Goal: Task Accomplishment & Management: Manage account settings

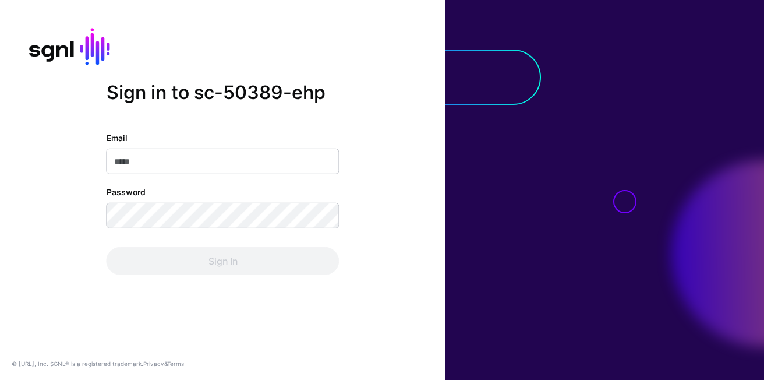
type input "**********"
click at [234, 252] on div "Sign In" at bounding box center [223, 261] width 233 height 28
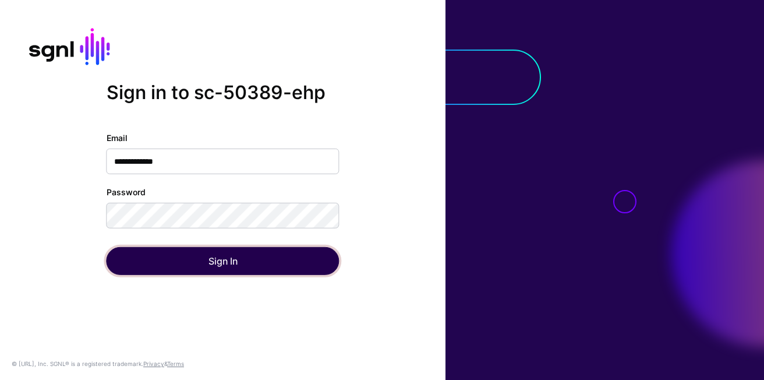
click at [234, 252] on button "Sign In" at bounding box center [223, 261] width 233 height 28
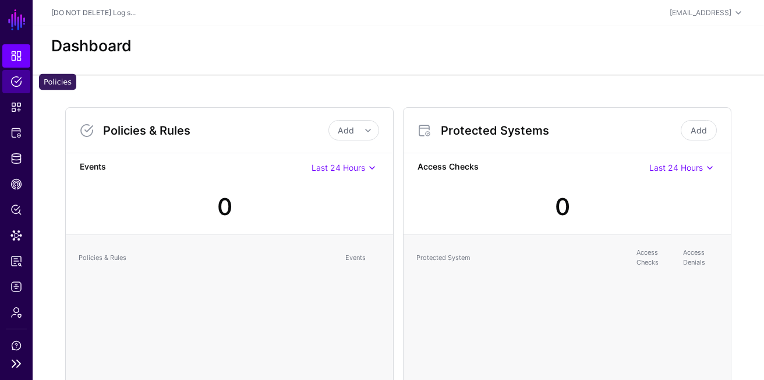
click at [24, 89] on link "Policies" at bounding box center [16, 81] width 28 height 23
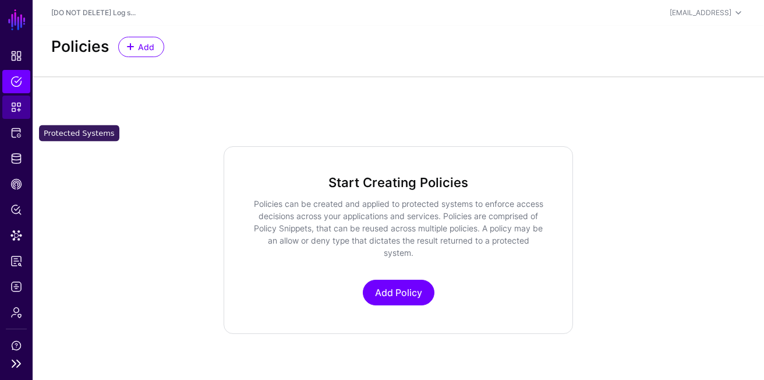
click at [4, 111] on link "Snippets" at bounding box center [16, 107] width 28 height 23
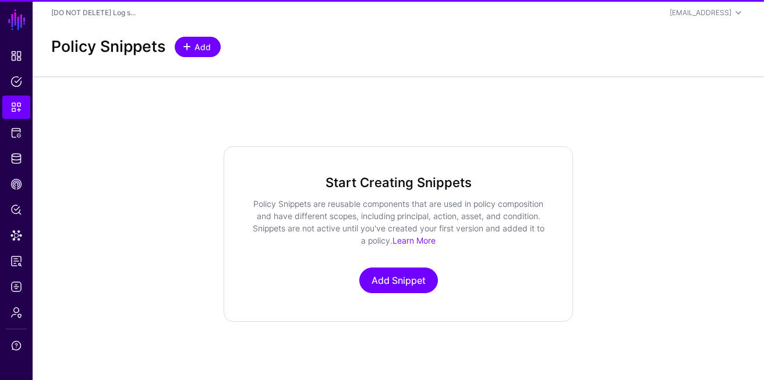
click at [212, 48] on link "Add" at bounding box center [198, 47] width 46 height 20
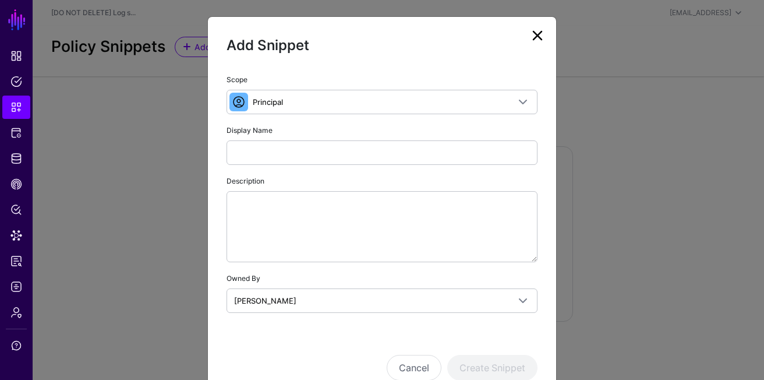
click at [532, 35] on link at bounding box center [537, 35] width 19 height 19
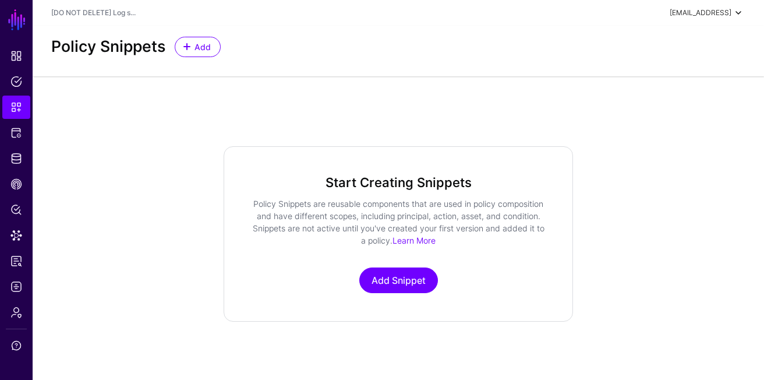
click at [729, 13] on div "[EMAIL_ADDRESS]" at bounding box center [701, 13] width 62 height 10
click at [676, 97] on div "Log out" at bounding box center [681, 102] width 111 height 12
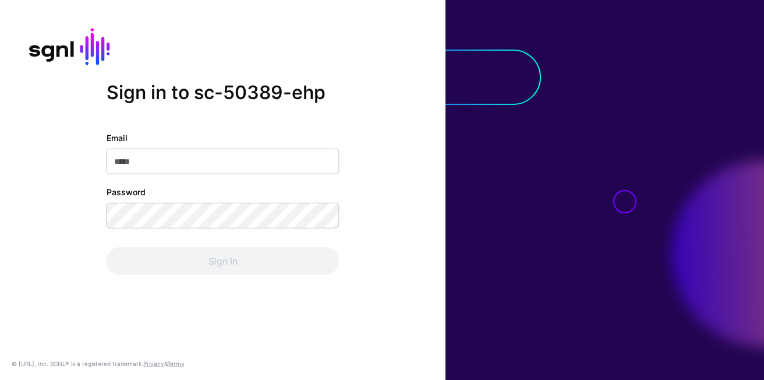
type input "**********"
click at [192, 262] on div "Sign In" at bounding box center [223, 261] width 233 height 28
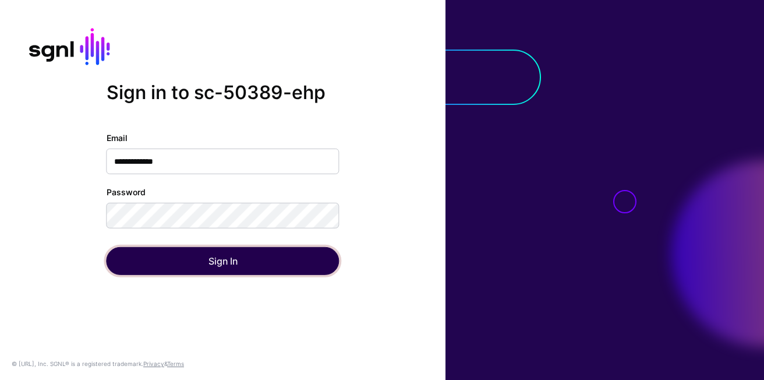
click at [192, 262] on button "Sign In" at bounding box center [223, 261] width 233 height 28
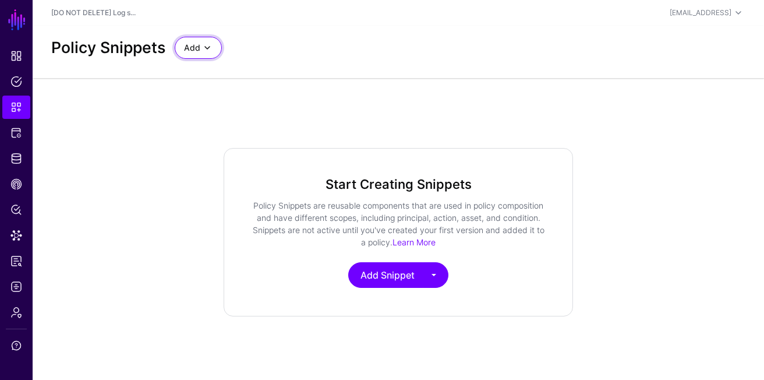
click at [211, 46] on span at bounding box center [207, 48] width 14 height 14
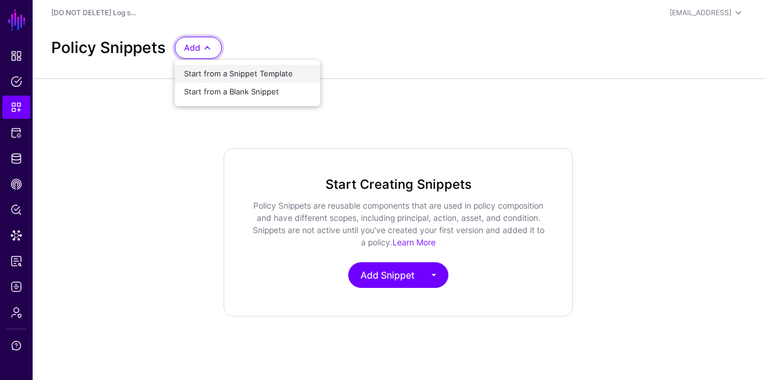
click at [252, 73] on span "Start from a Snippet Template" at bounding box center [238, 73] width 109 height 9
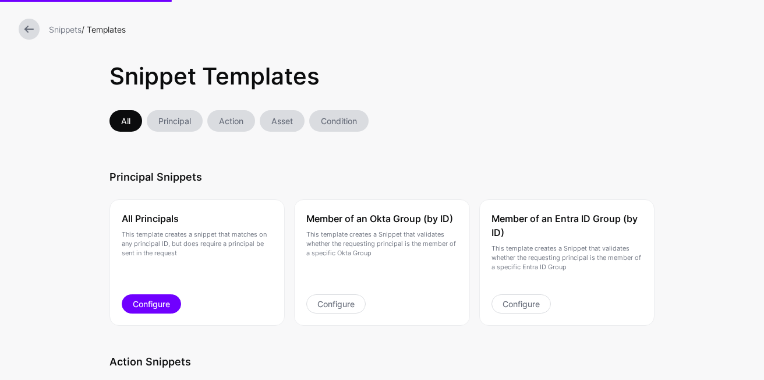
click at [155, 299] on link "Configure" at bounding box center [151, 303] width 59 height 19
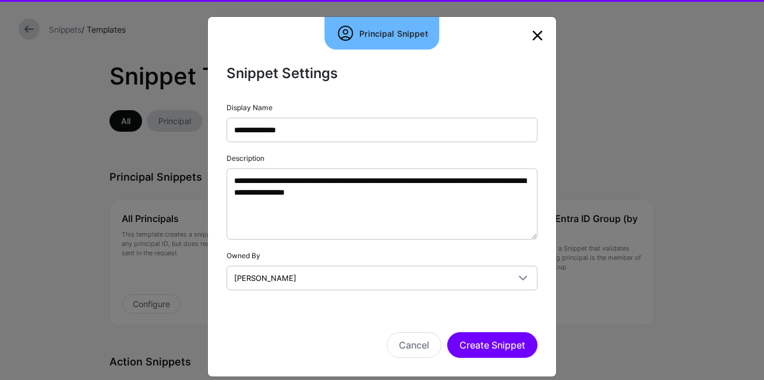
click at [504, 323] on div "Cancel Create Snippet" at bounding box center [382, 328] width 311 height 58
click at [498, 337] on button "Create Snippet" at bounding box center [492, 345] width 90 height 26
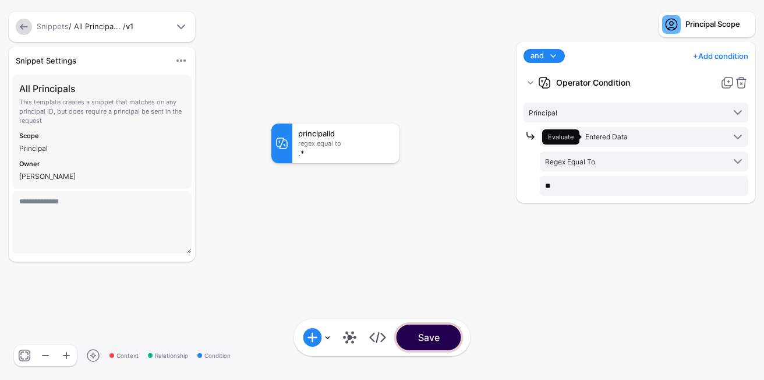
click at [454, 341] on button "Save" at bounding box center [429, 338] width 65 height 26
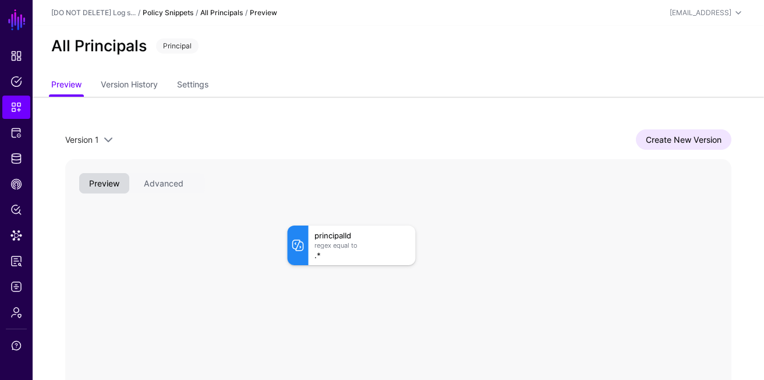
click at [176, 13] on link "Policy Snippets" at bounding box center [168, 12] width 51 height 9
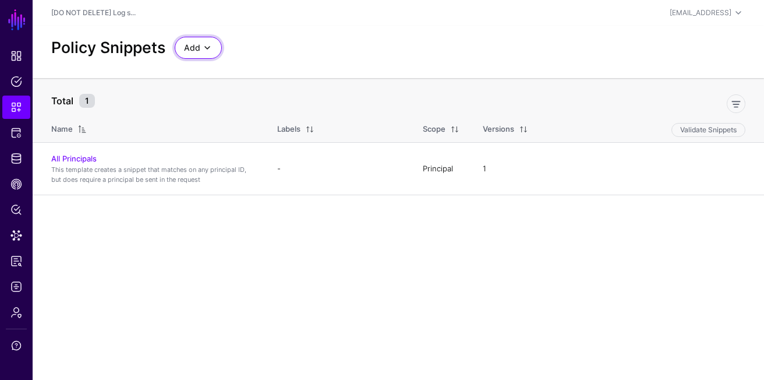
click at [196, 47] on span "Add" at bounding box center [192, 47] width 16 height 13
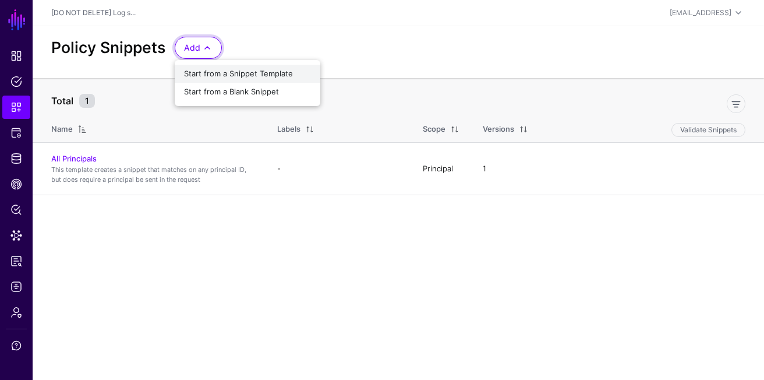
click at [250, 72] on span "Start from a Snippet Template" at bounding box center [238, 73] width 109 height 9
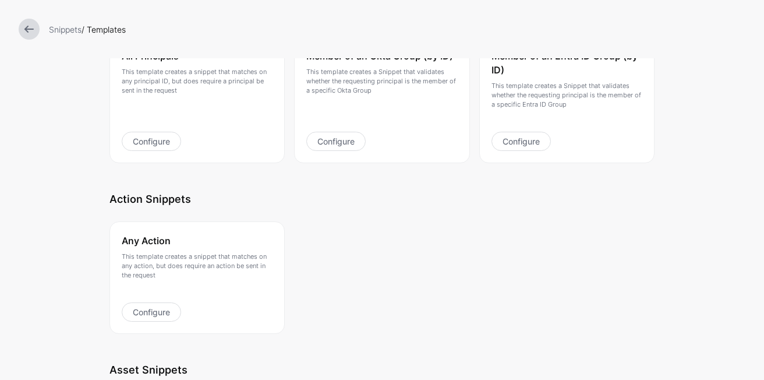
scroll to position [206, 0]
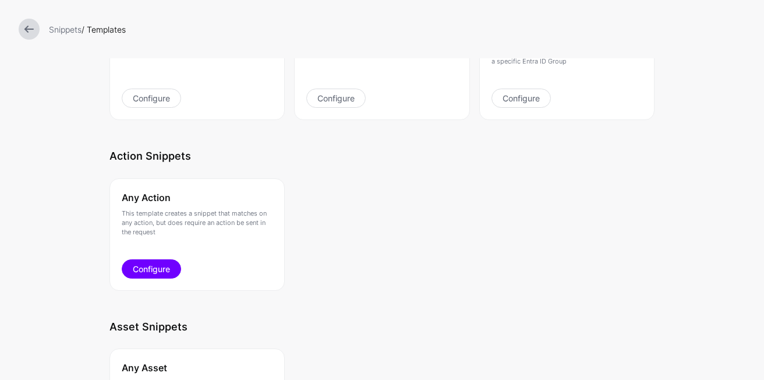
click at [172, 268] on link "Configure" at bounding box center [151, 268] width 59 height 19
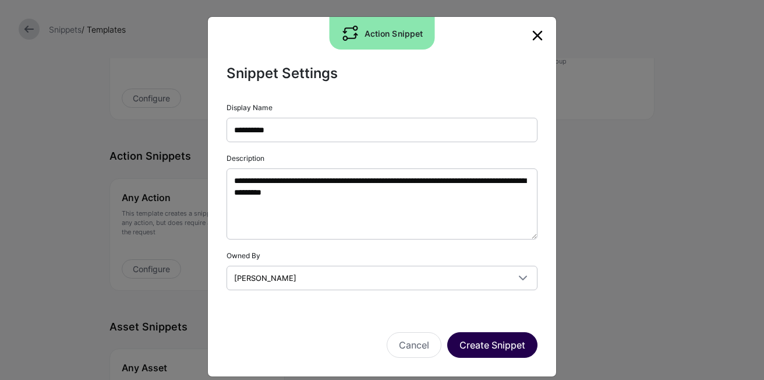
click at [516, 350] on button "Create Snippet" at bounding box center [492, 345] width 90 height 26
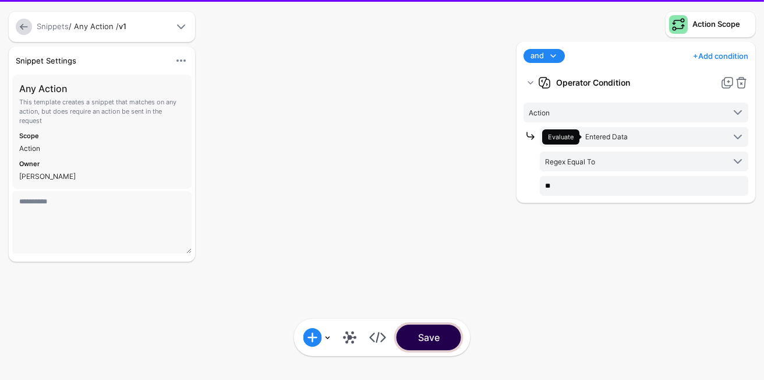
click at [425, 331] on button "Save" at bounding box center [429, 338] width 65 height 26
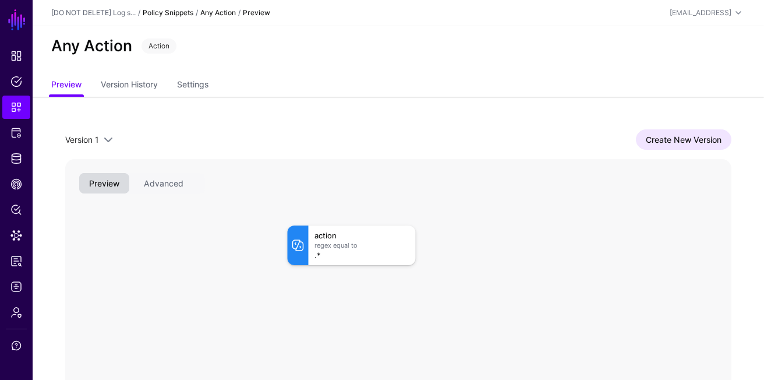
click at [164, 15] on link "Policy Snippets" at bounding box center [168, 12] width 51 height 9
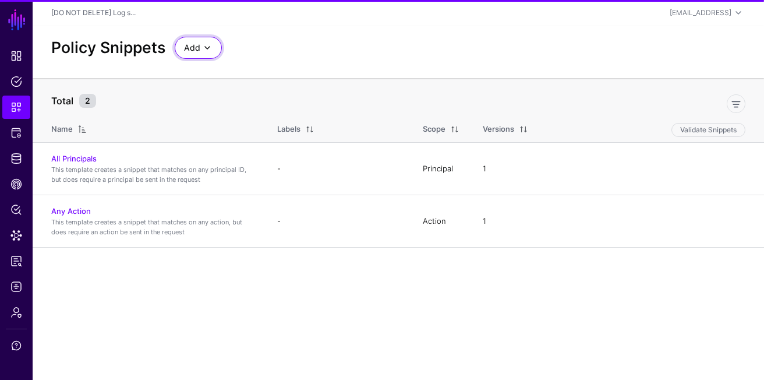
click at [218, 47] on link "Add" at bounding box center [198, 48] width 47 height 22
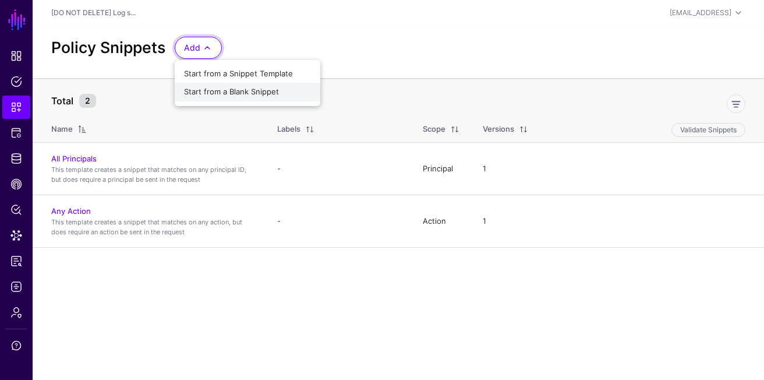
click at [233, 100] on button "Start from a Blank Snippet" at bounding box center [248, 92] width 146 height 19
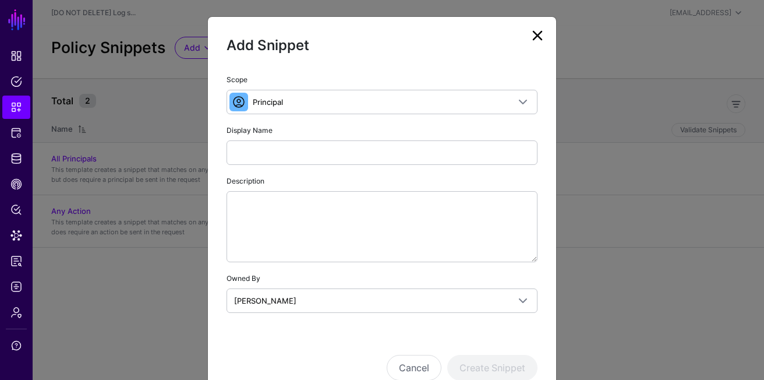
click at [233, 100] on div "Scope Principal Principal A set of users that are in scope of a policy Action T…" at bounding box center [382, 193] width 311 height 240
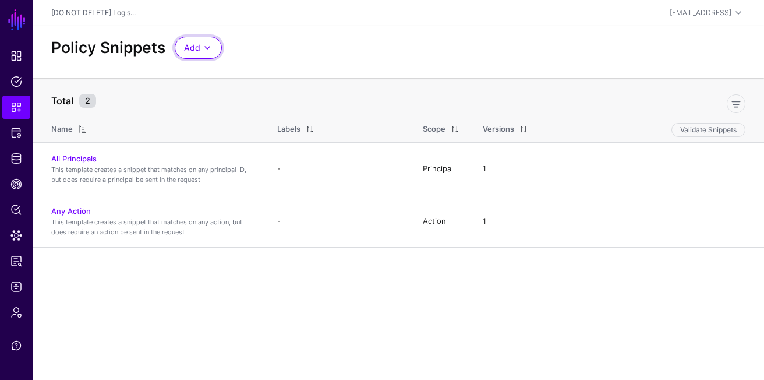
click at [206, 50] on span at bounding box center [207, 48] width 14 height 14
click at [225, 71] on span "Start from a Snippet Template" at bounding box center [238, 73] width 109 height 9
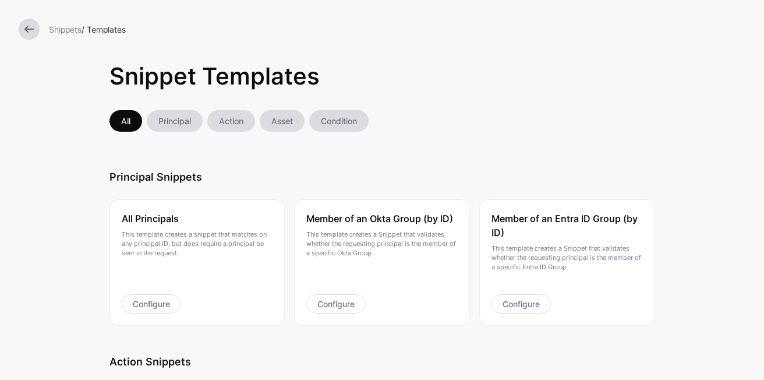
scroll to position [563, 0]
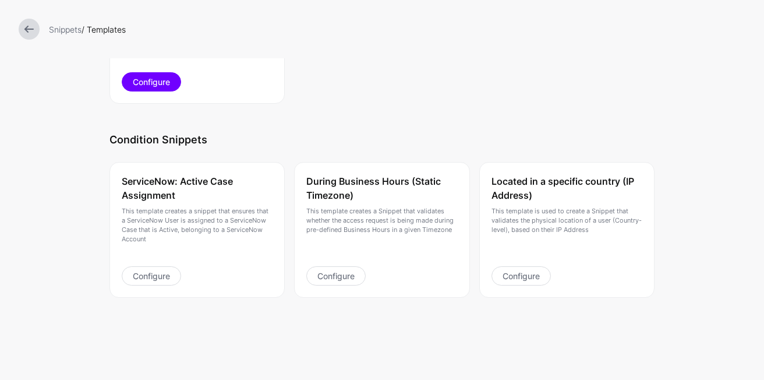
click at [171, 84] on link "Configure" at bounding box center [151, 81] width 59 height 19
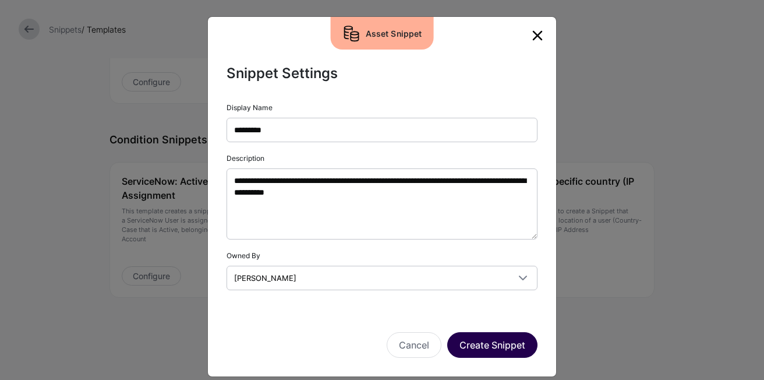
click at [475, 339] on button "Create Snippet" at bounding box center [492, 345] width 90 height 26
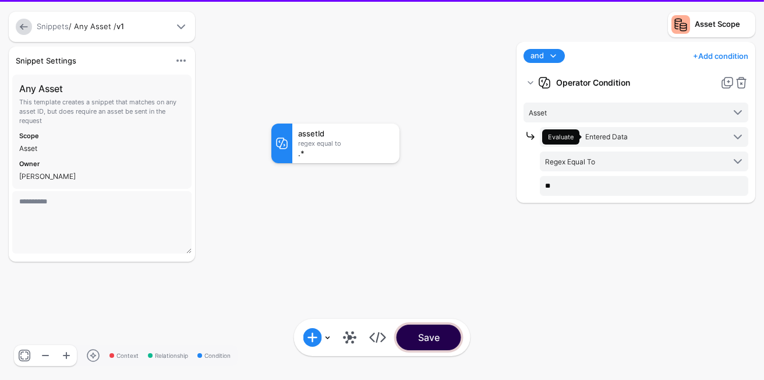
click at [449, 340] on button "Save" at bounding box center [429, 338] width 65 height 26
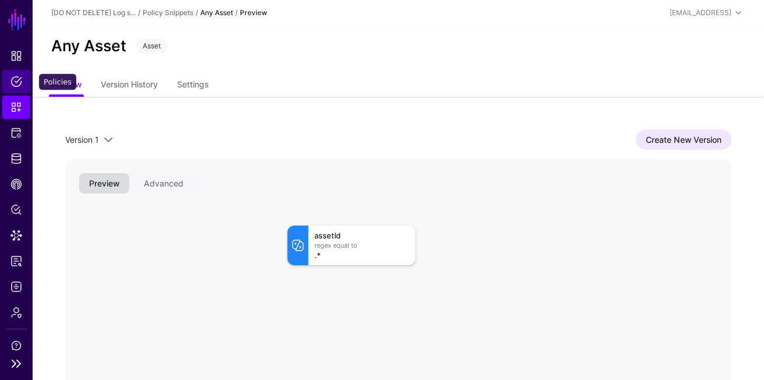
click at [17, 78] on span "Policies" at bounding box center [16, 82] width 12 height 12
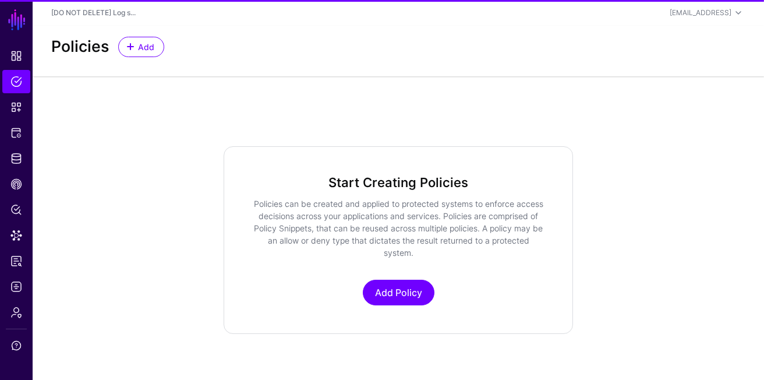
click at [161, 40] on div "Add" at bounding box center [141, 47] width 55 height 20
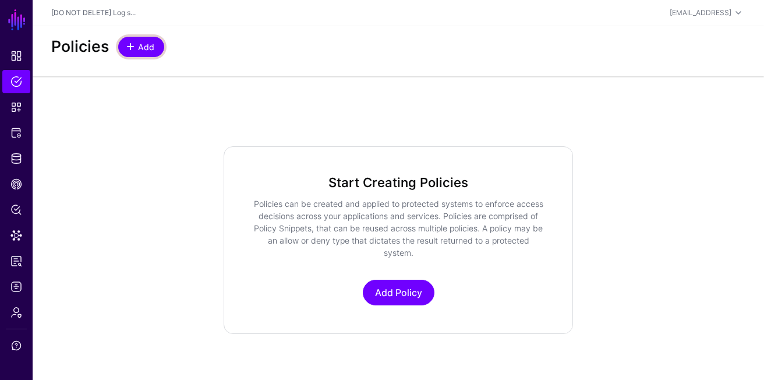
click at [156, 50] on link "Add" at bounding box center [141, 47] width 46 height 20
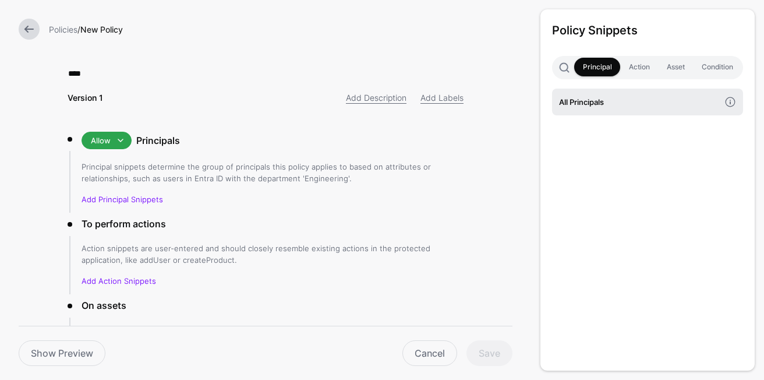
type input "****"
click at [641, 102] on h4 "All Principals" at bounding box center [639, 102] width 161 height 13
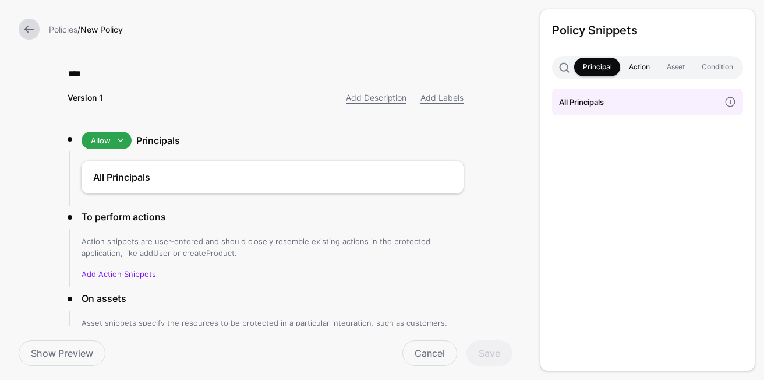
click at [640, 61] on link "Action" at bounding box center [639, 67] width 38 height 19
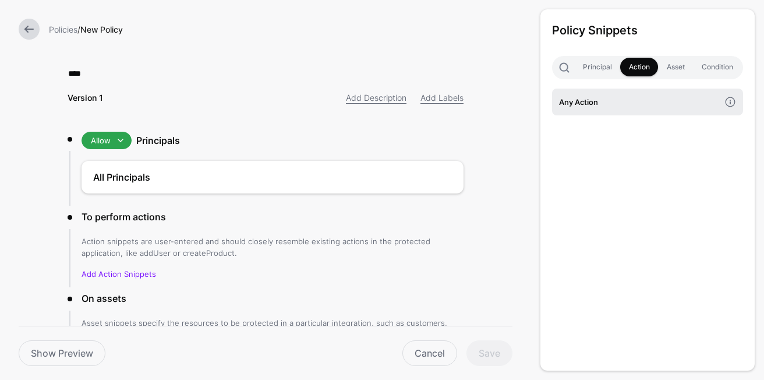
click at [640, 92] on link "Any Action" at bounding box center [647, 102] width 191 height 27
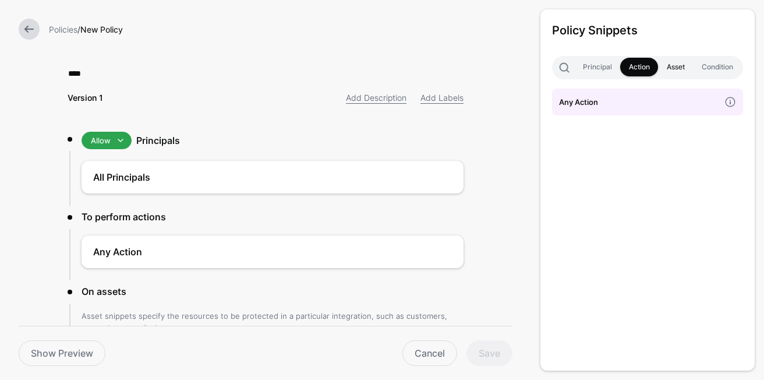
click at [665, 71] on link "Asset" at bounding box center [675, 67] width 35 height 19
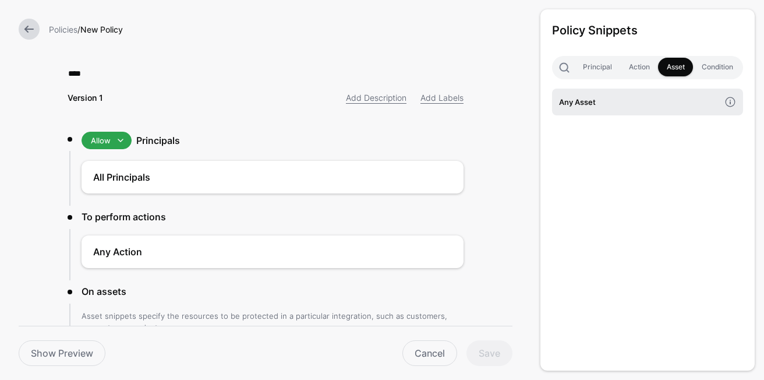
click at [638, 107] on h4 "Any Asset" at bounding box center [639, 102] width 161 height 13
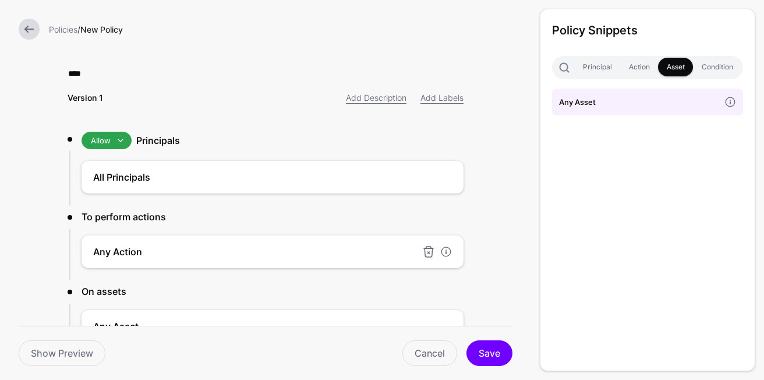
scroll to position [157, 0]
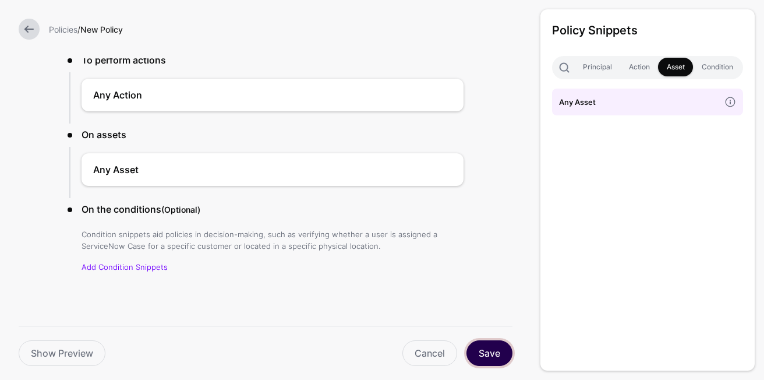
click at [500, 351] on button "Save" at bounding box center [490, 353] width 46 height 26
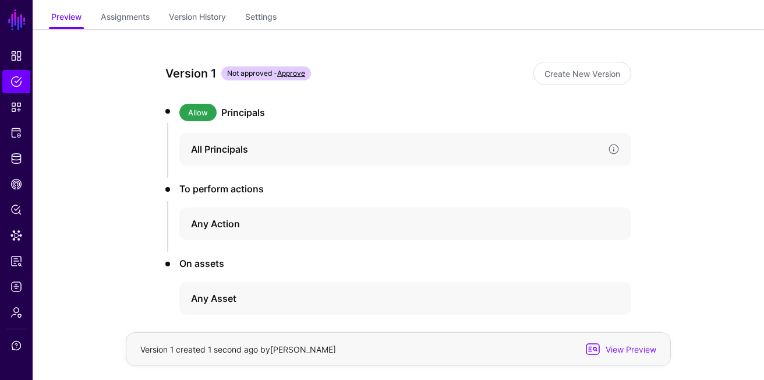
scroll to position [122, 0]
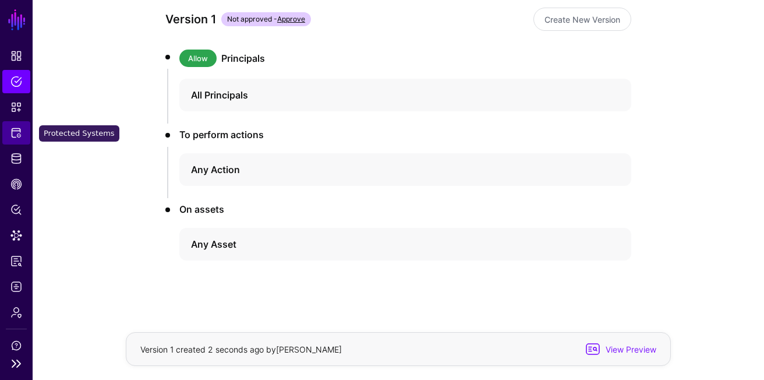
click at [17, 133] on span "Protected Systems" at bounding box center [16, 133] width 12 height 12
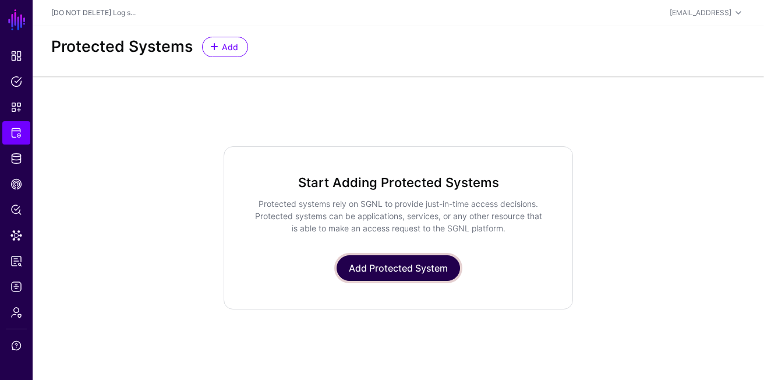
click at [378, 266] on link "Add Protected System" at bounding box center [399, 268] width 124 height 26
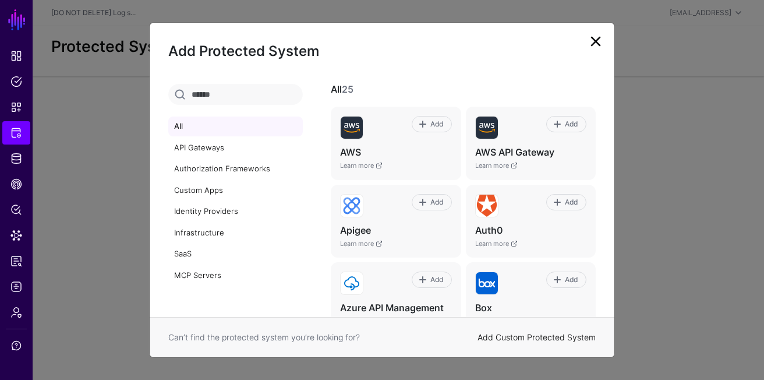
click at [537, 340] on link "Add Custom Protected System" at bounding box center [537, 337] width 118 height 10
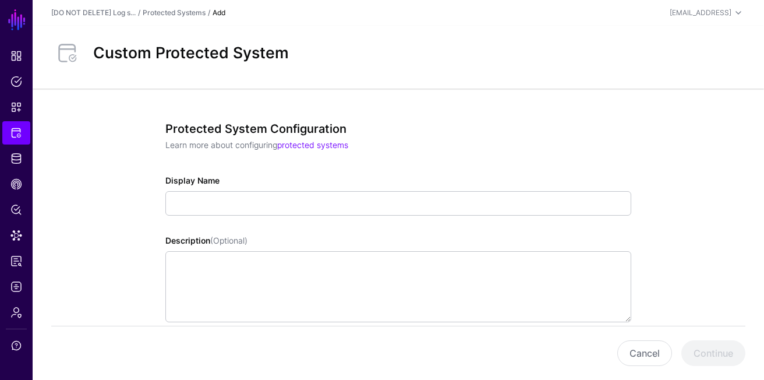
click at [239, 188] on div "Display Name" at bounding box center [398, 194] width 466 height 41
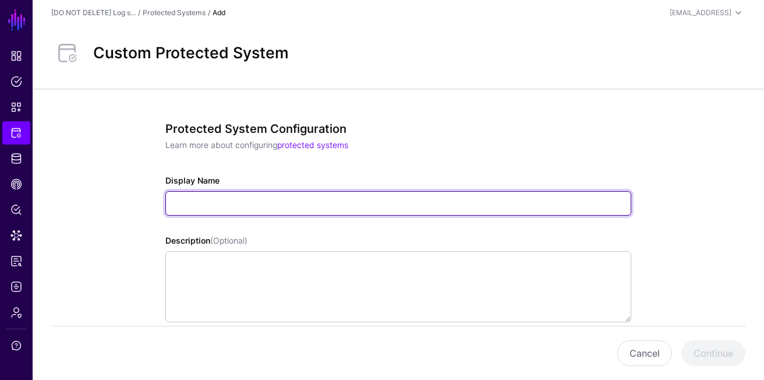
click at [239, 198] on input "Display Name" at bounding box center [398, 203] width 466 height 24
click at [236, 201] on input "Display Name" at bounding box center [398, 203] width 466 height 24
type input "****"
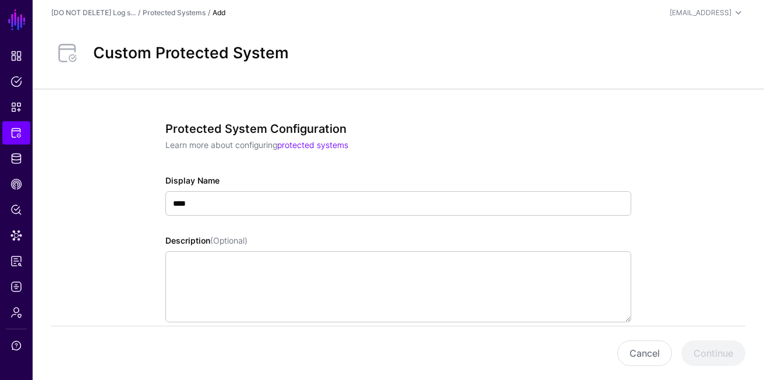
click at [376, 175] on div "Display Name ****" at bounding box center [398, 194] width 466 height 41
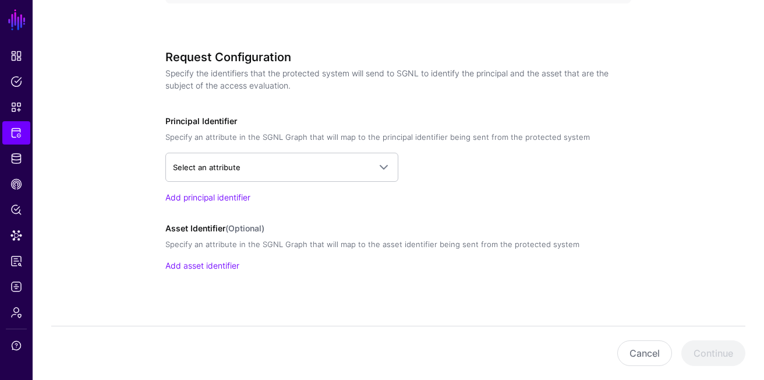
scroll to position [703, 0]
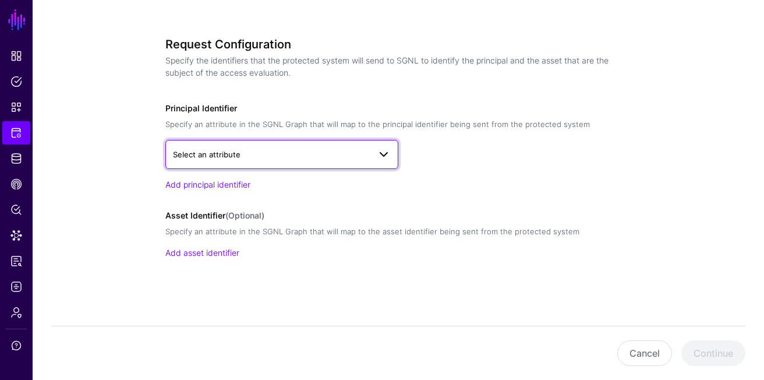
click at [355, 159] on span "Select an attribute" at bounding box center [271, 154] width 197 height 13
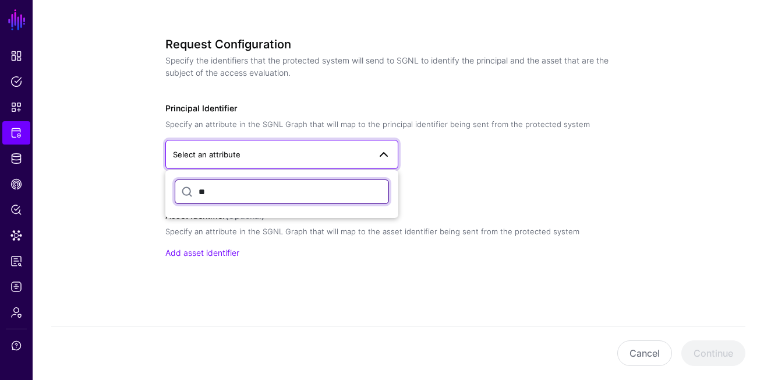
type input "*"
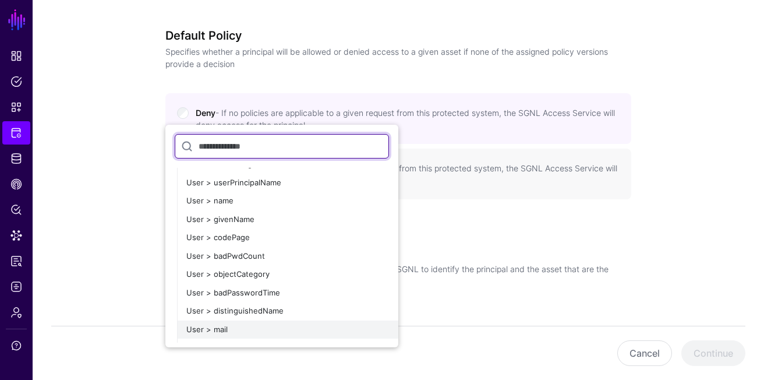
scroll to position [162, 0]
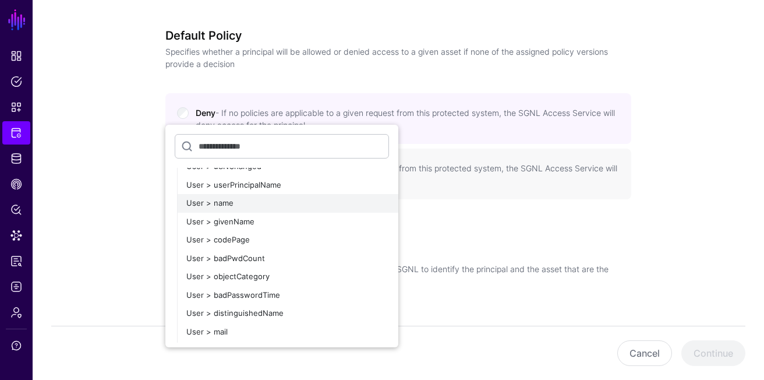
click at [309, 196] on button "User > name" at bounding box center [287, 203] width 221 height 19
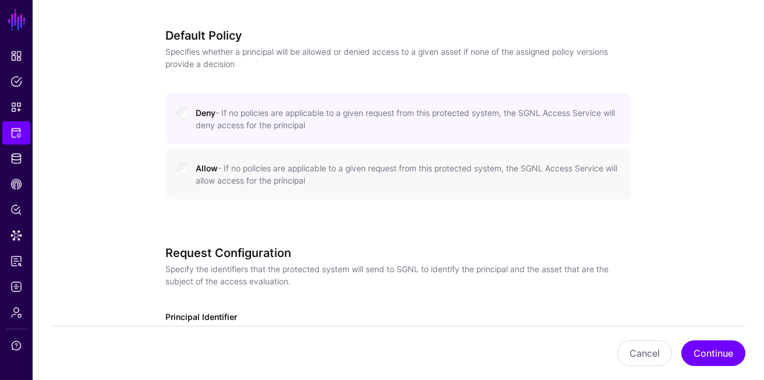
click at [404, 130] on label "Deny - If no policies are applicable to a given request from this protected sys…" at bounding box center [408, 118] width 424 height 26
click at [378, 167] on small "- If no policies are applicable to a given request from this protected system, …" at bounding box center [407, 174] width 422 height 22
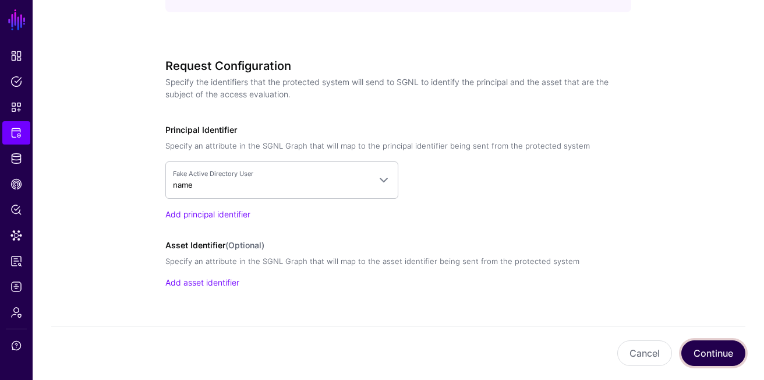
click at [699, 351] on button "Continue" at bounding box center [714, 353] width 64 height 26
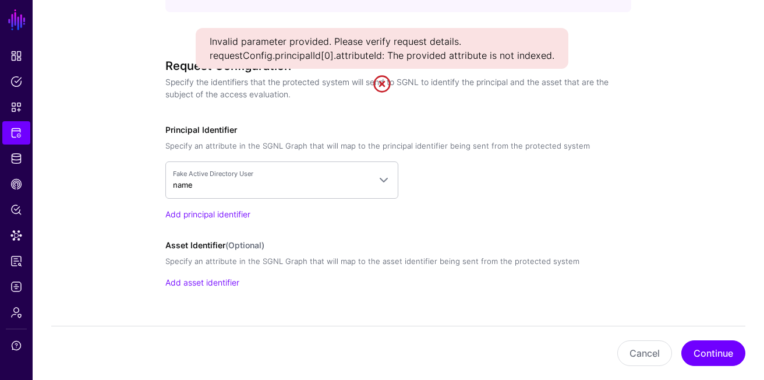
click at [387, 84] on link at bounding box center [382, 84] width 19 height 19
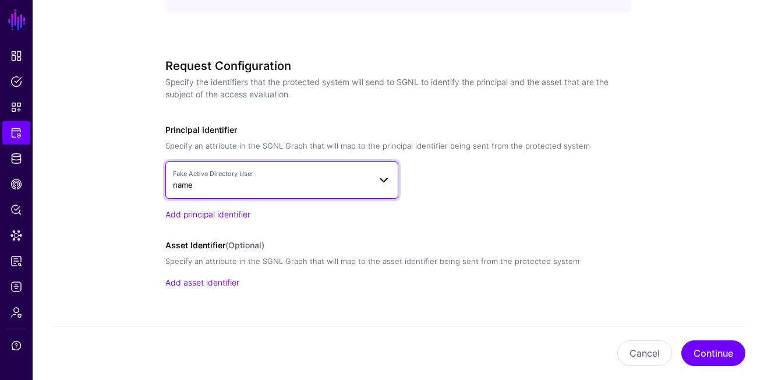
click at [320, 196] on link "Fake Active Directory User name" at bounding box center [281, 179] width 233 height 37
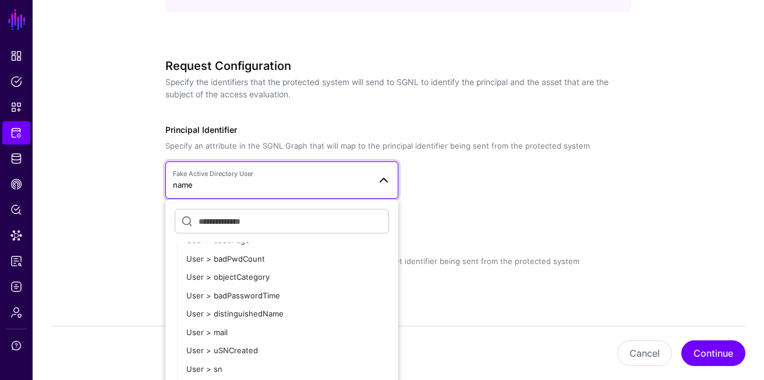
scroll to position [238, 0]
click at [275, 331] on div "User > mail" at bounding box center [287, 331] width 203 height 12
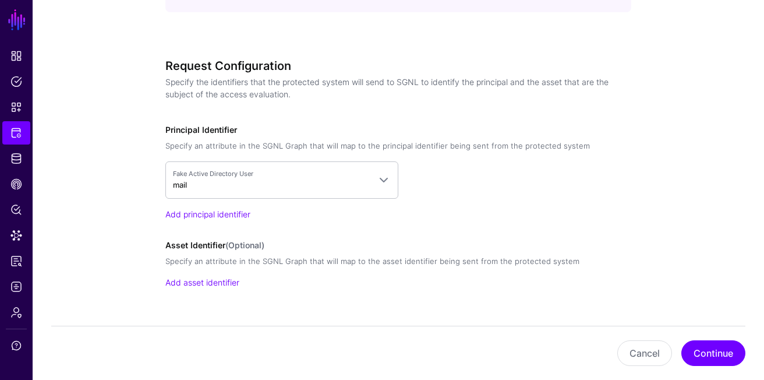
click at [718, 374] on div "Cancel Continue" at bounding box center [398, 353] width 694 height 54
click at [717, 363] on button "Continue" at bounding box center [714, 353] width 64 height 26
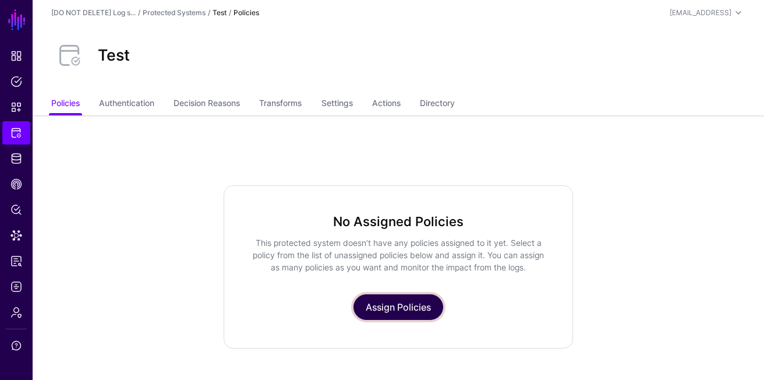
click at [397, 295] on link "Assign Policies" at bounding box center [399, 307] width 90 height 26
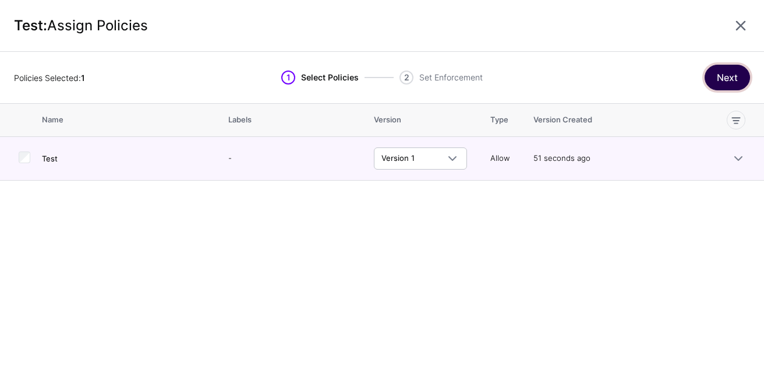
click at [724, 82] on button "Next" at bounding box center [727, 78] width 45 height 26
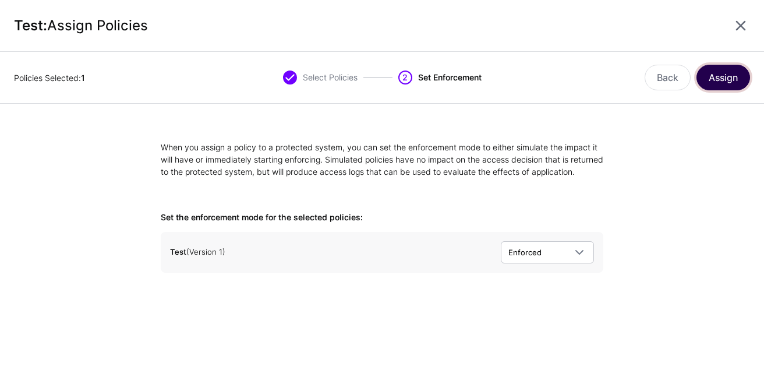
click at [724, 82] on button "Assign" at bounding box center [724, 78] width 54 height 26
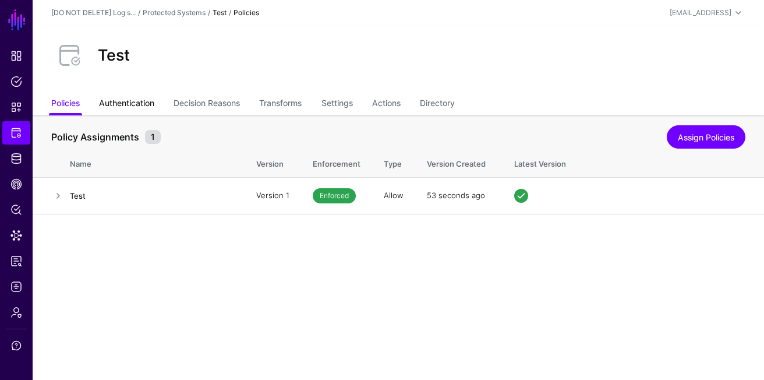
click at [117, 97] on link "Authentication" at bounding box center [126, 104] width 55 height 22
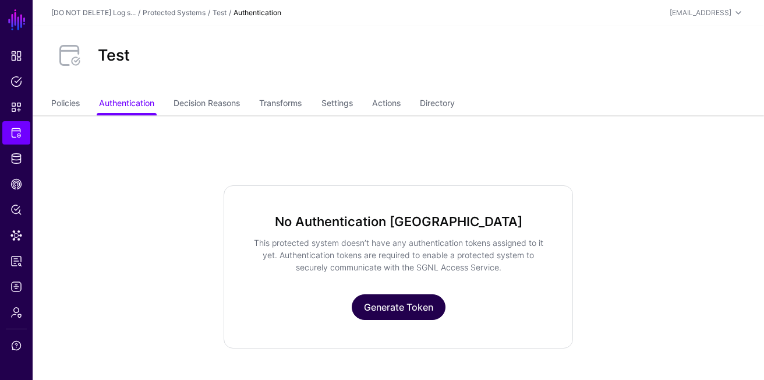
click at [394, 300] on link "Generate Token" at bounding box center [399, 307] width 94 height 26
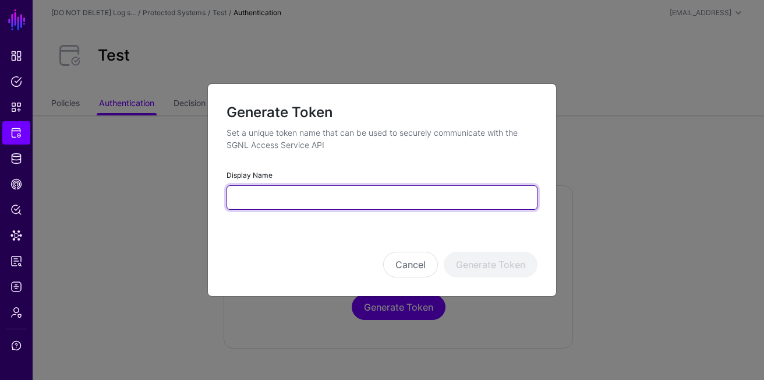
click at [338, 197] on input "Display Name" at bounding box center [382, 197] width 311 height 24
type input "****"
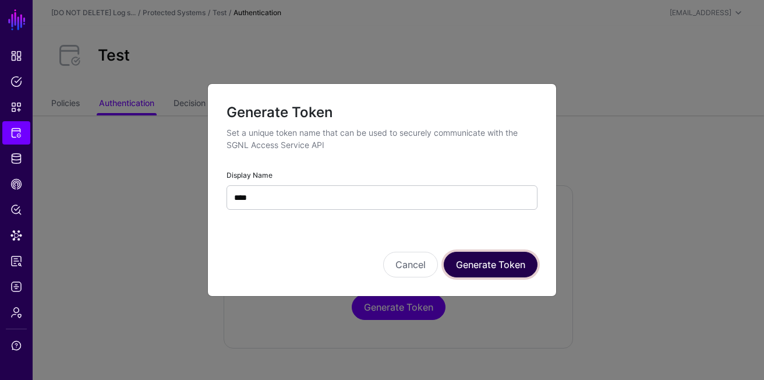
click at [518, 268] on button "Generate Token" at bounding box center [491, 265] width 94 height 26
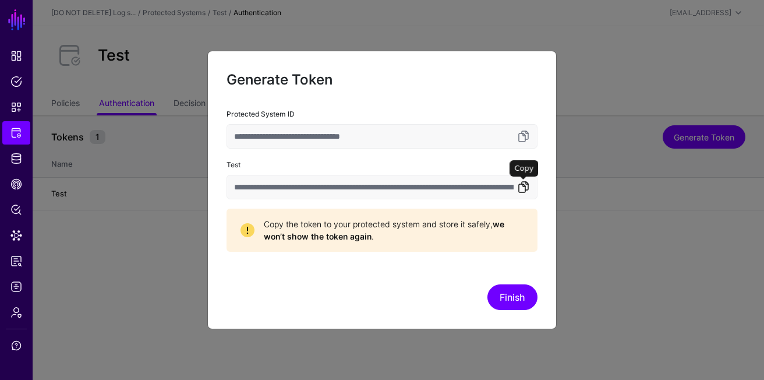
click at [525, 188] on link at bounding box center [524, 187] width 14 height 14
click at [531, 309] on div "Finish" at bounding box center [382, 297] width 311 height 26
click at [526, 303] on button "Finish" at bounding box center [513, 297] width 50 height 26
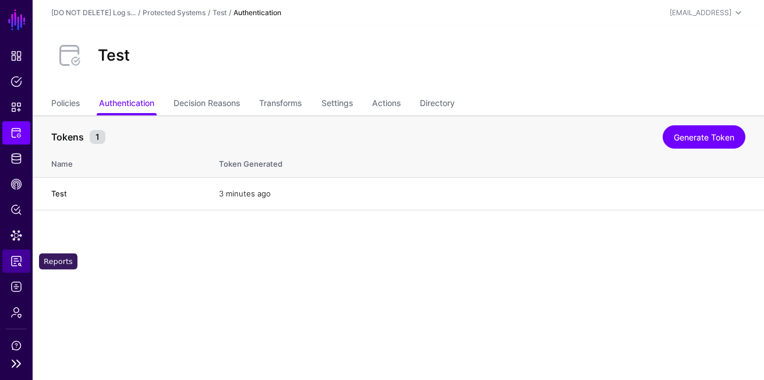
click at [20, 271] on link "Reports" at bounding box center [16, 260] width 28 height 23
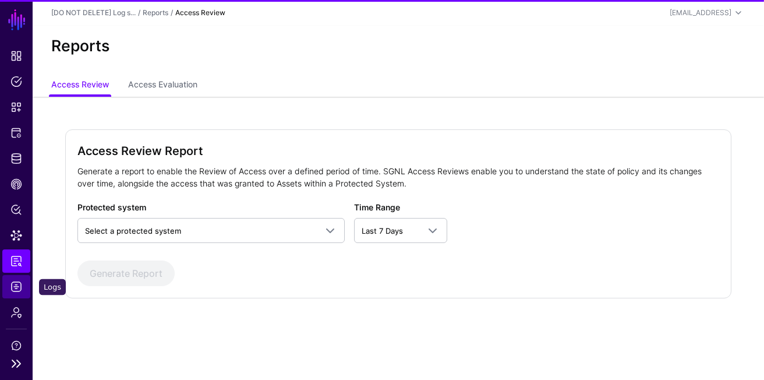
click at [19, 284] on span "Logs" at bounding box center [16, 287] width 12 height 12
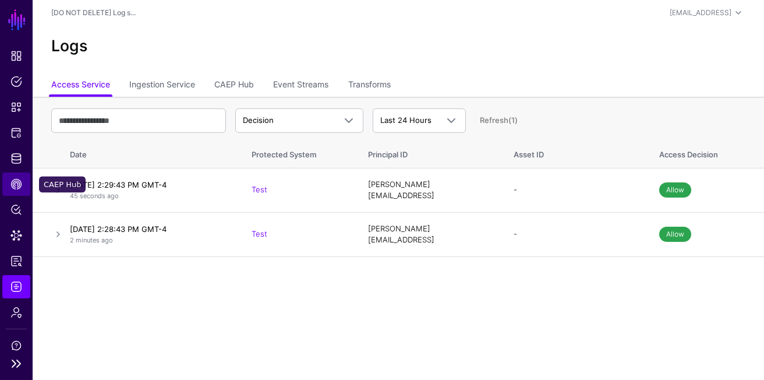
click at [16, 173] on link "CAEP Hub" at bounding box center [16, 183] width 28 height 23
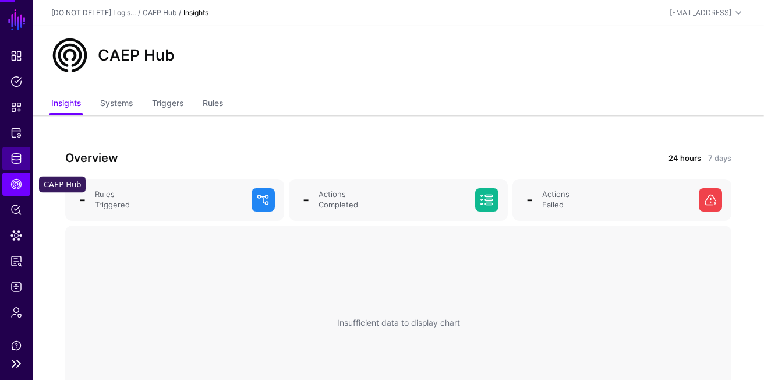
click at [16, 161] on span "Identity Data Fabric" at bounding box center [16, 159] width 12 height 12
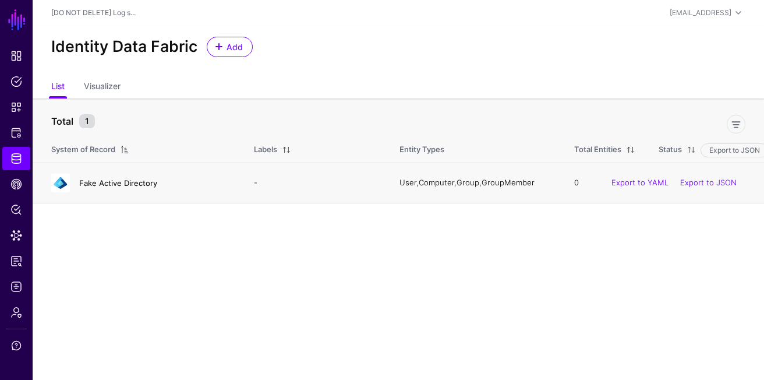
click at [90, 182] on link "Fake Active Directory" at bounding box center [118, 182] width 78 height 9
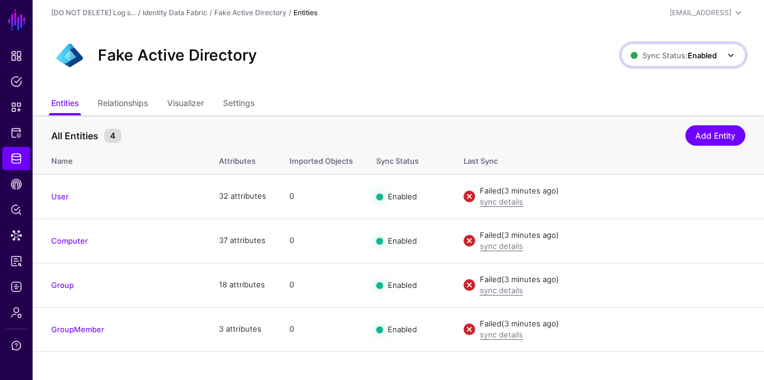
click at [678, 51] on span "Sync Status: Enabled" at bounding box center [674, 55] width 86 height 9
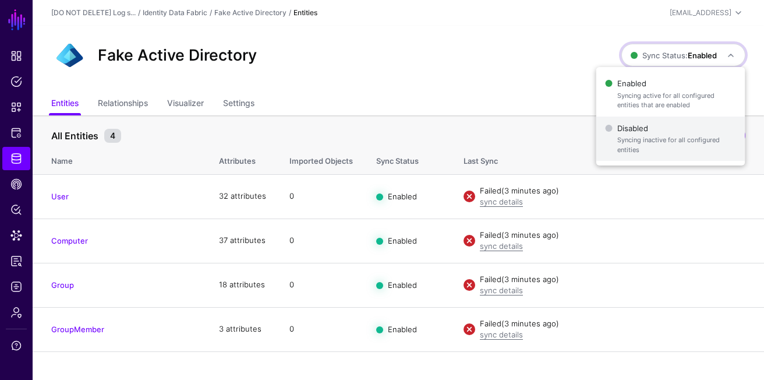
click at [649, 135] on span "Disabled Syncing inactive for all configured entities" at bounding box center [671, 139] width 131 height 38
